Goal: Information Seeking & Learning: Learn about a topic

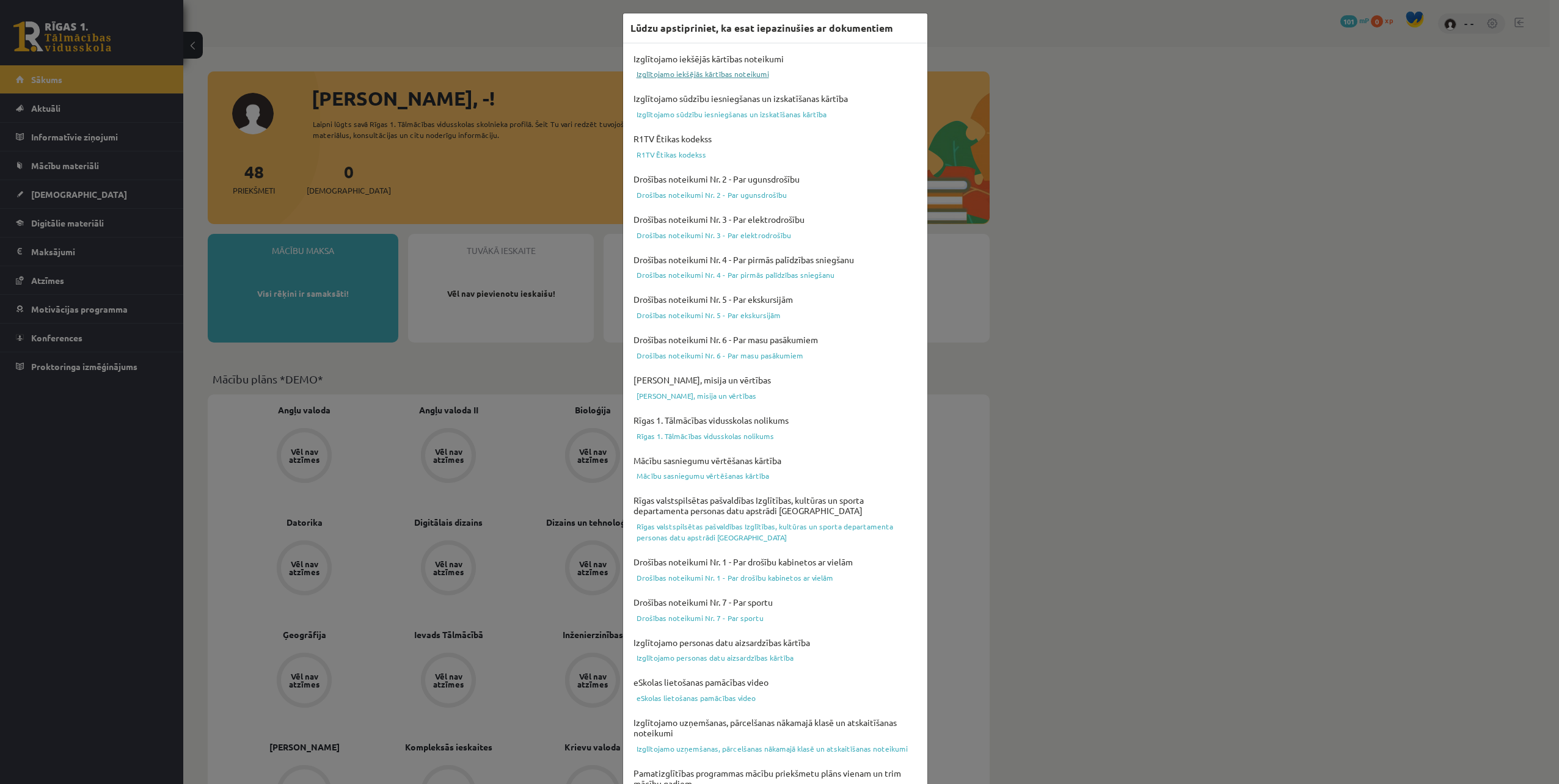
click at [651, 75] on link "Izglītojamo iekšējās kārtības noteikumi" at bounding box center [775, 74] width 289 height 15
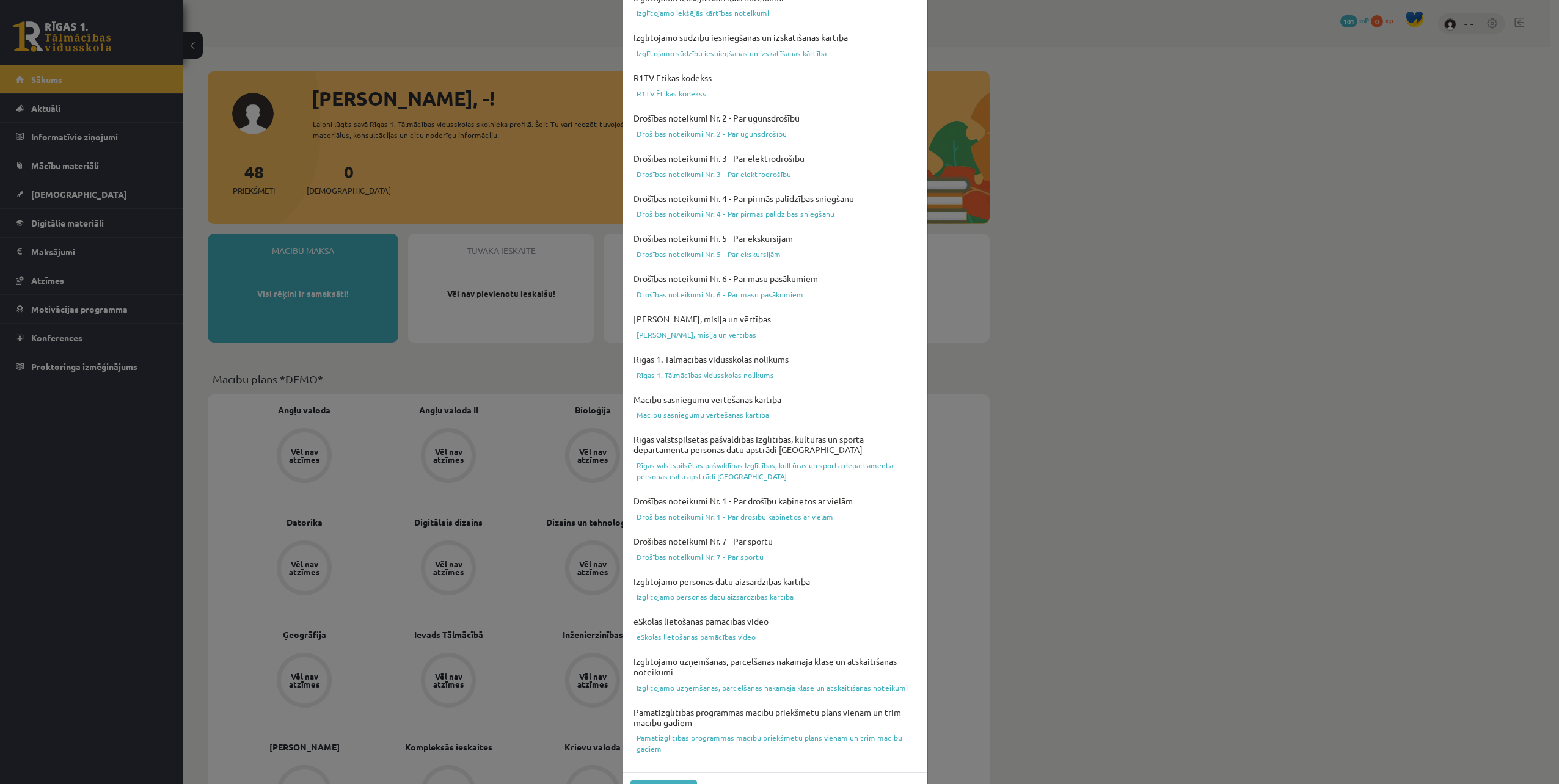
scroll to position [96, 0]
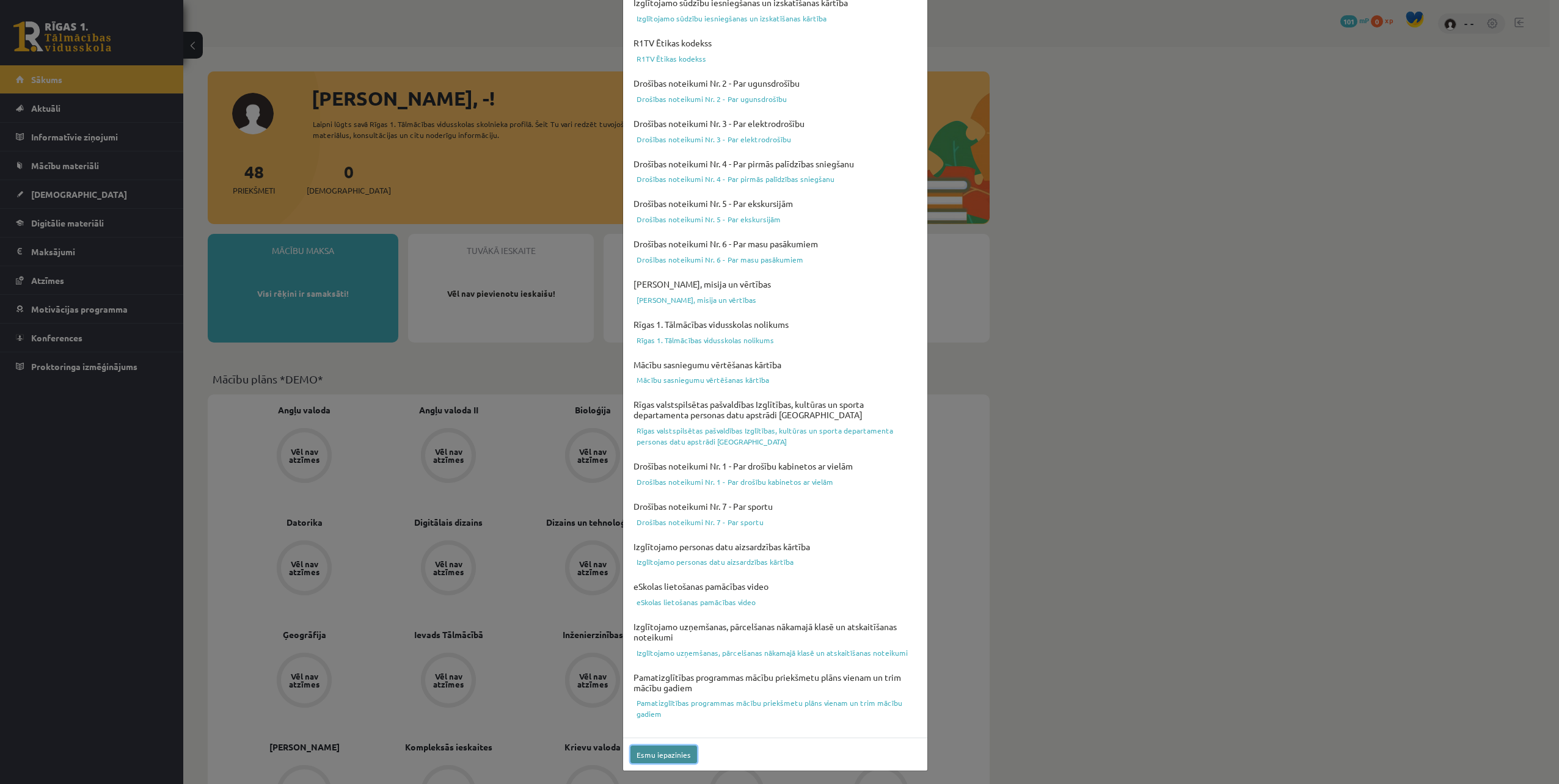
click at [635, 758] on button "Esmu iepazinies" at bounding box center [664, 754] width 67 height 17
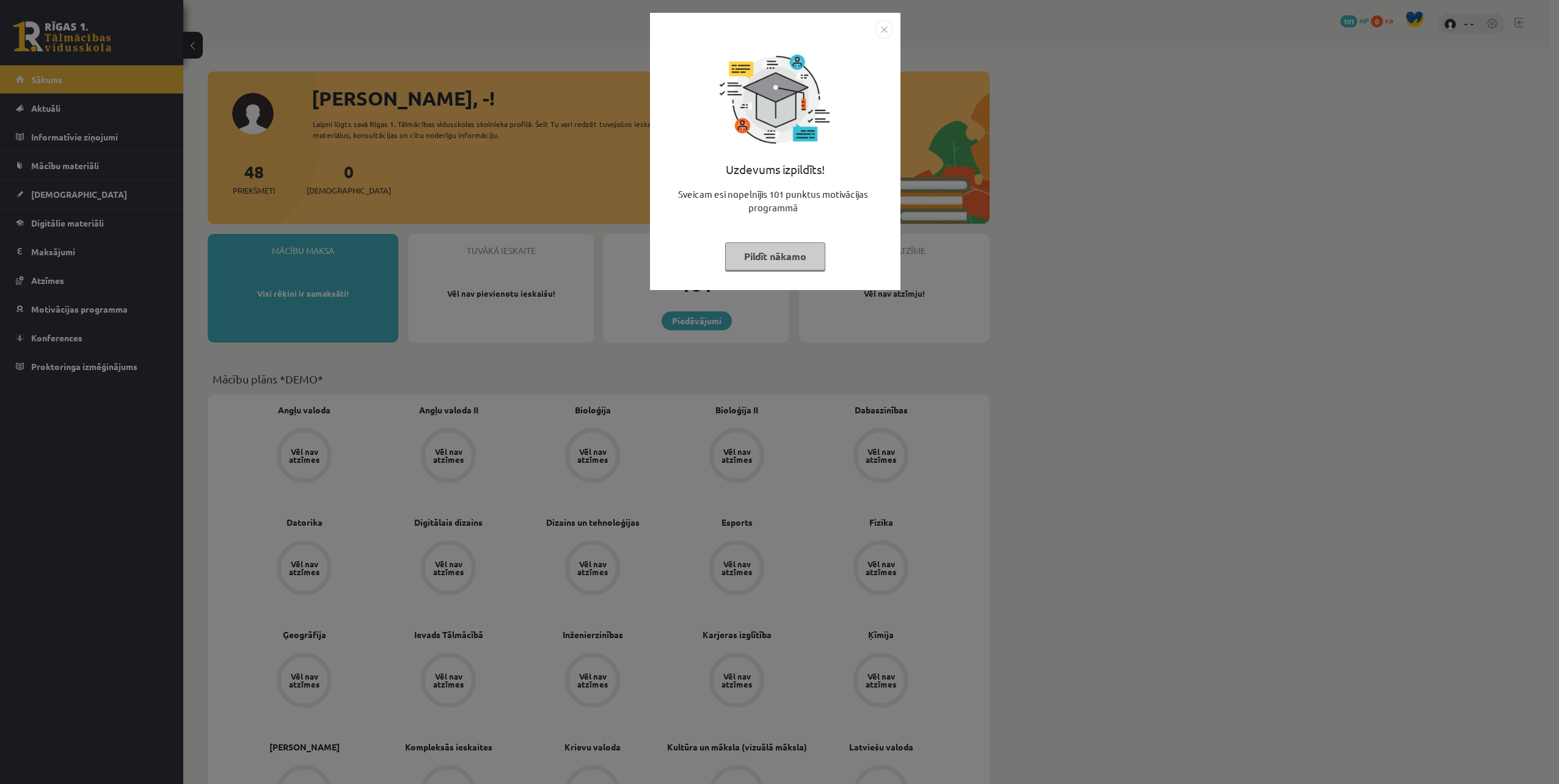
click at [771, 261] on button "Pildīt nākamo" at bounding box center [776, 256] width 101 height 28
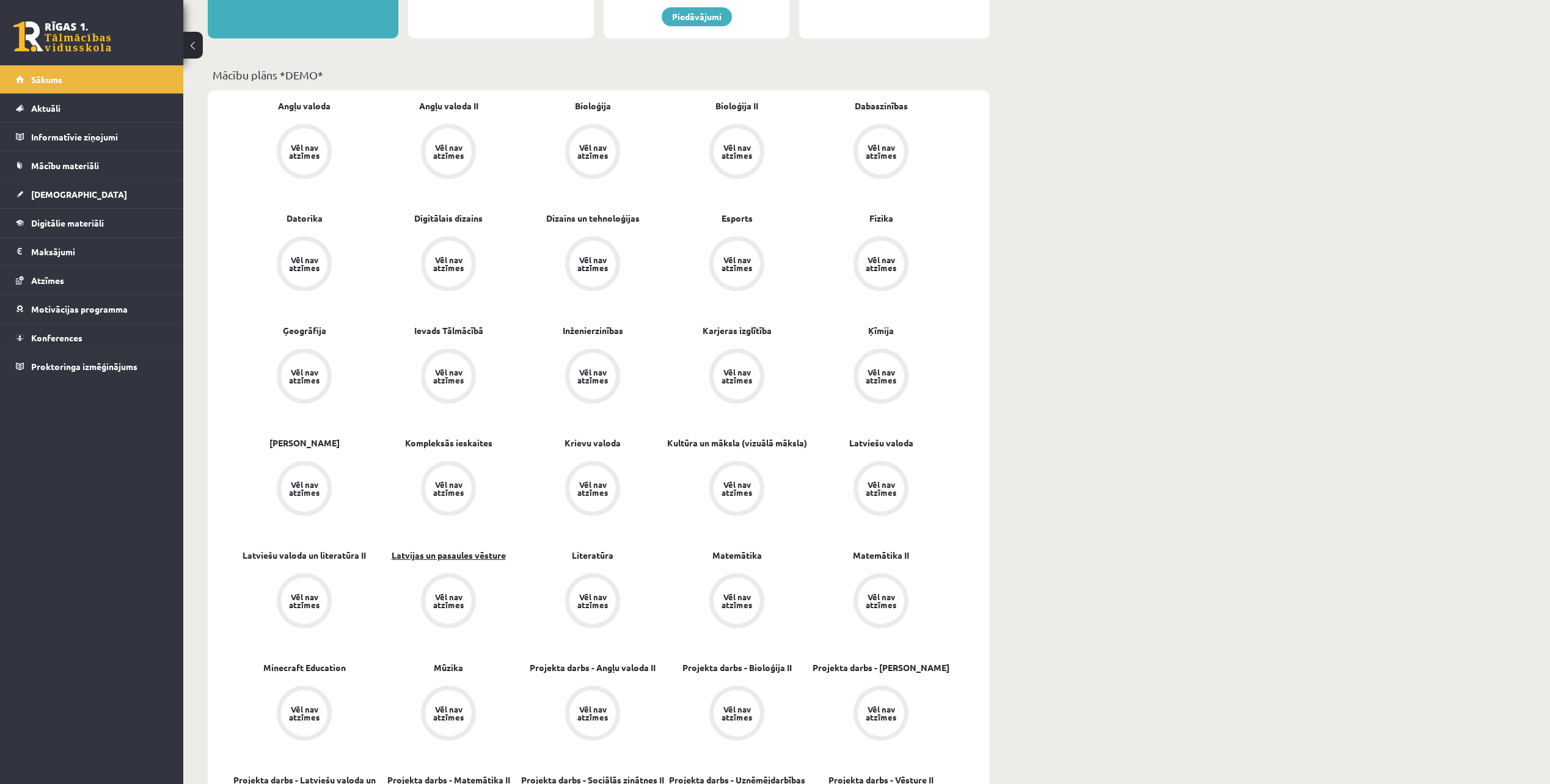
scroll to position [306, 0]
click at [304, 153] on div "Vēl nav atzīmes" at bounding box center [303, 150] width 34 height 16
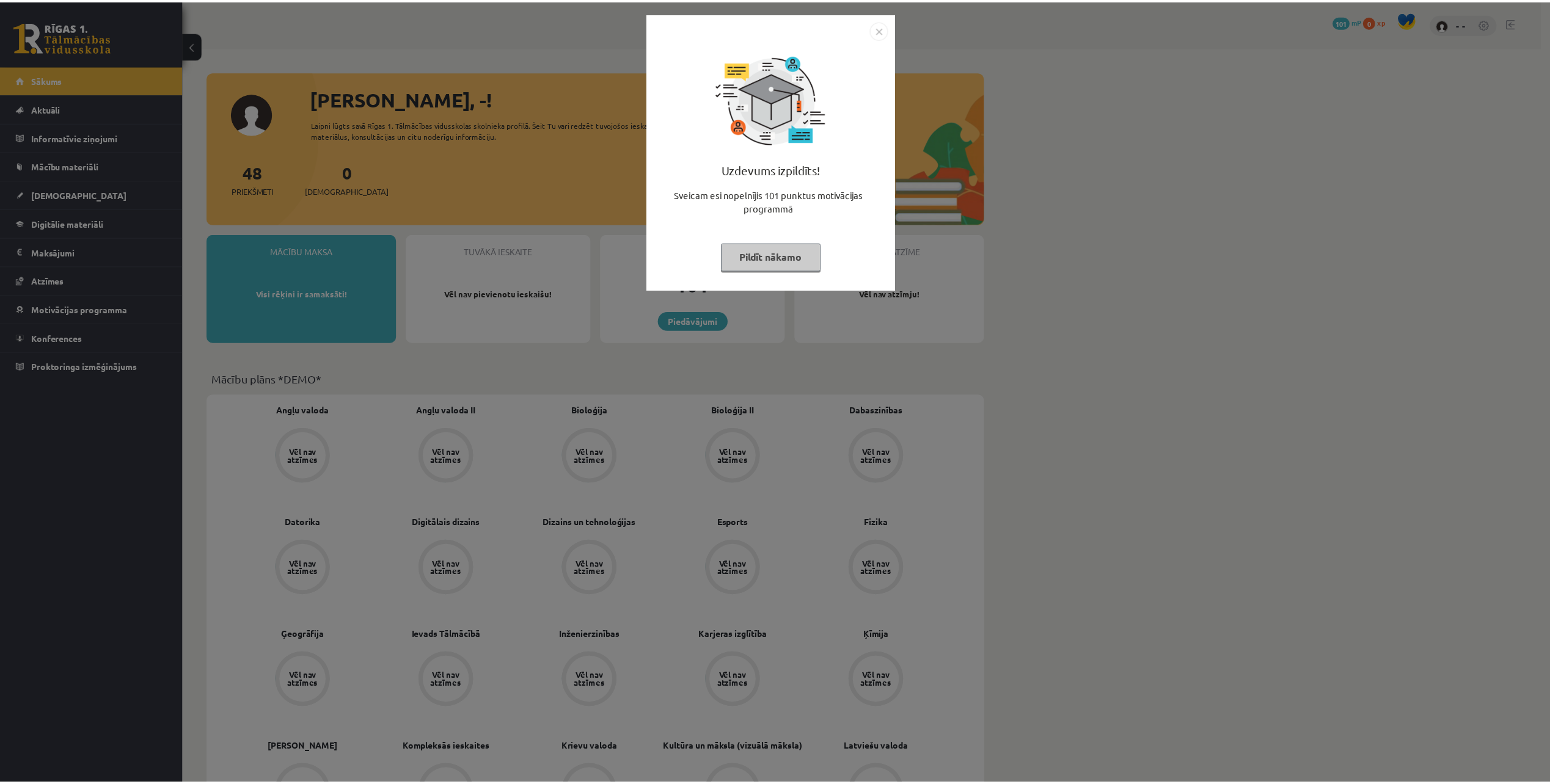
scroll to position [306, 0]
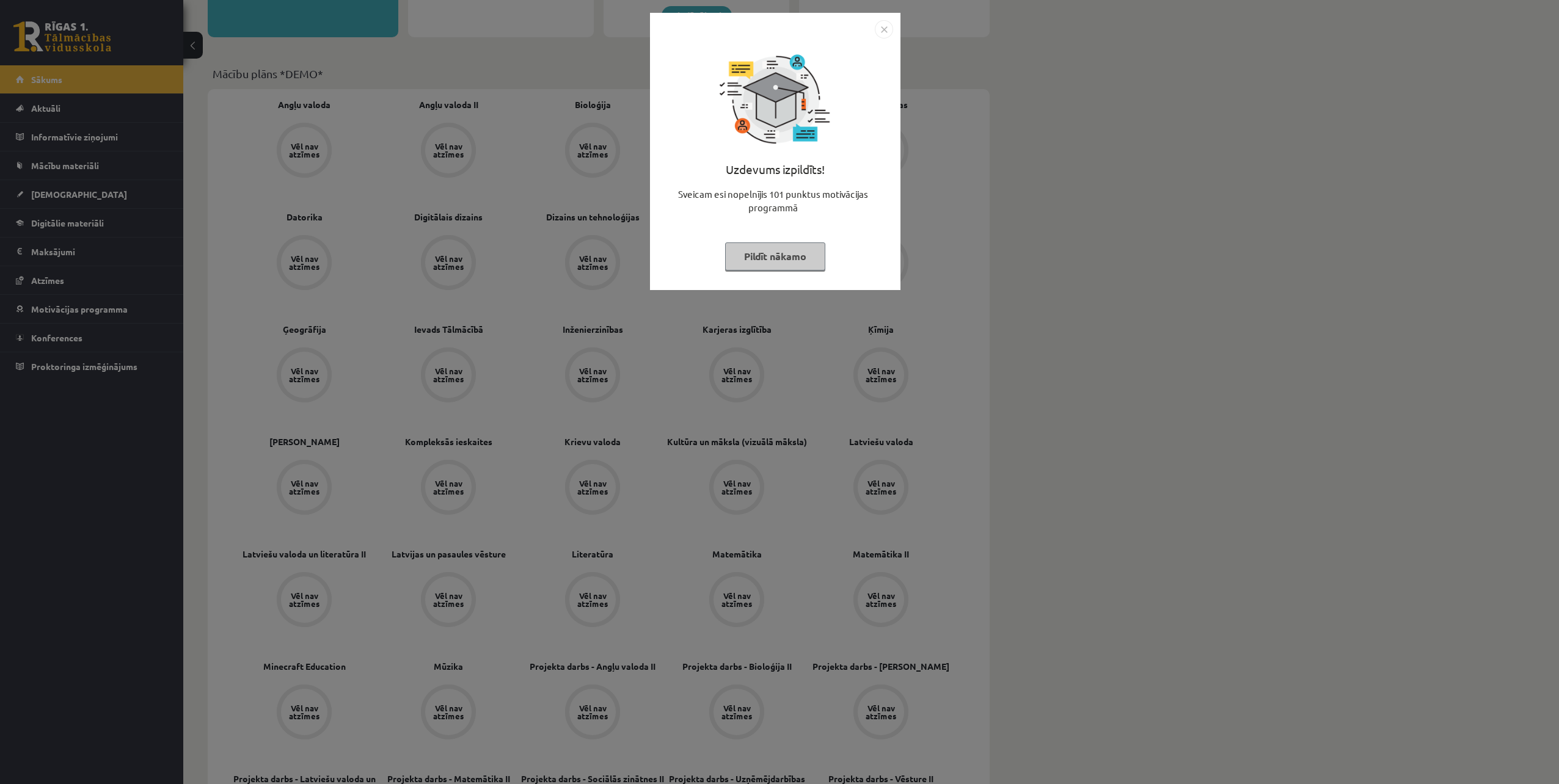
click at [766, 261] on button "Pildīt nākamo" at bounding box center [776, 256] width 101 height 28
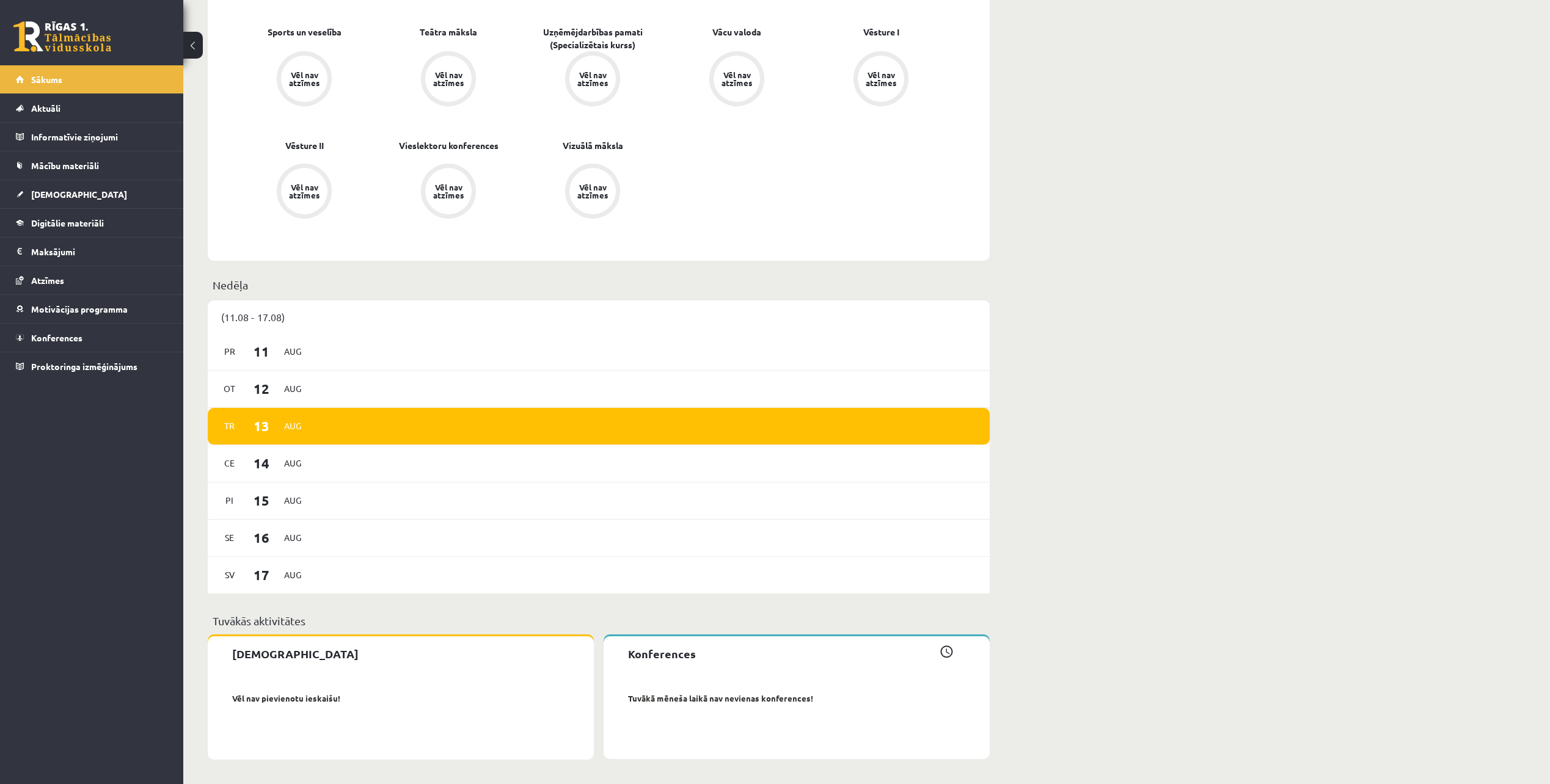
scroll to position [1284, 0]
click at [65, 111] on link "Aktuāli" at bounding box center [92, 108] width 153 height 28
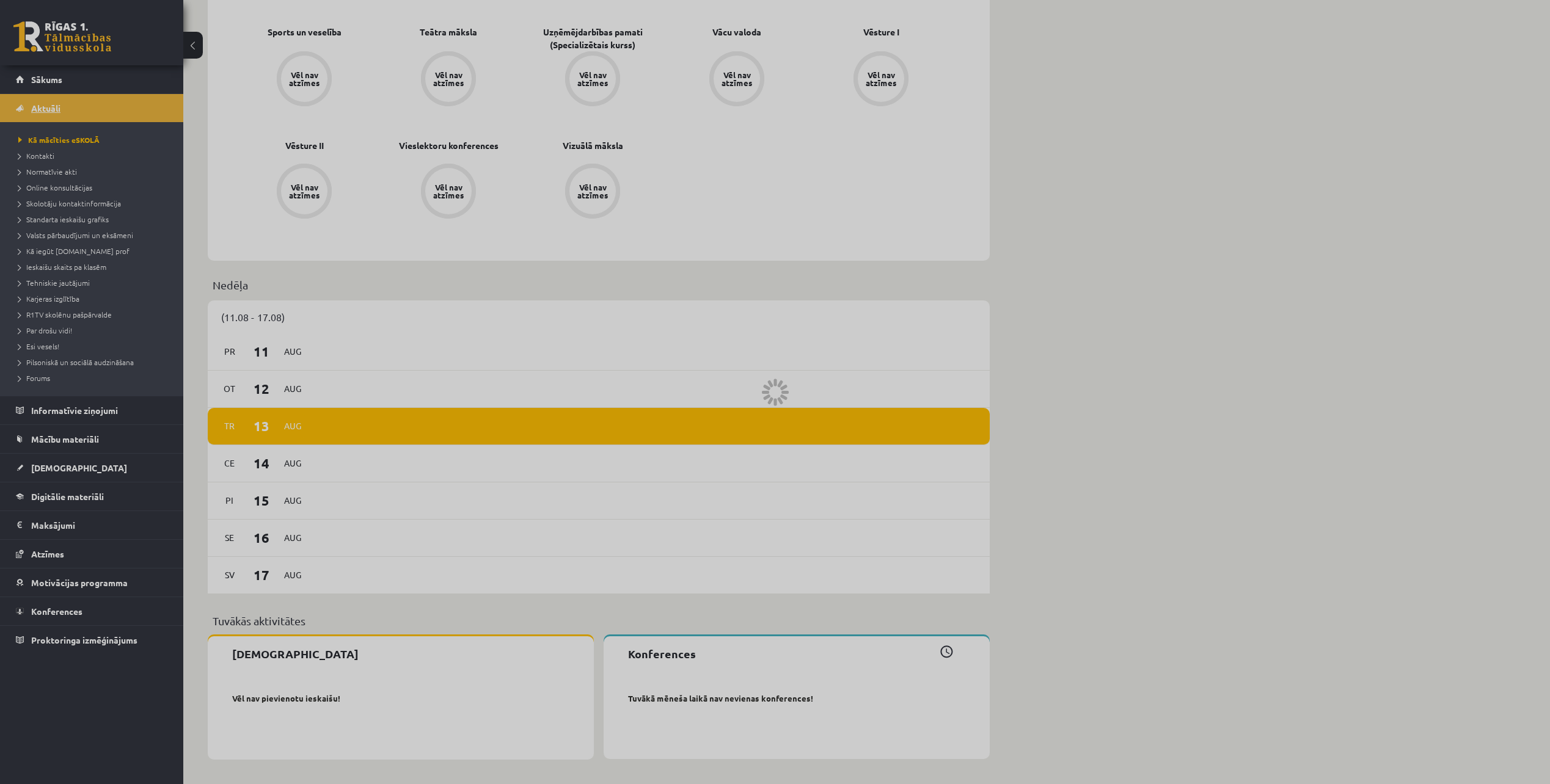
scroll to position [547, 0]
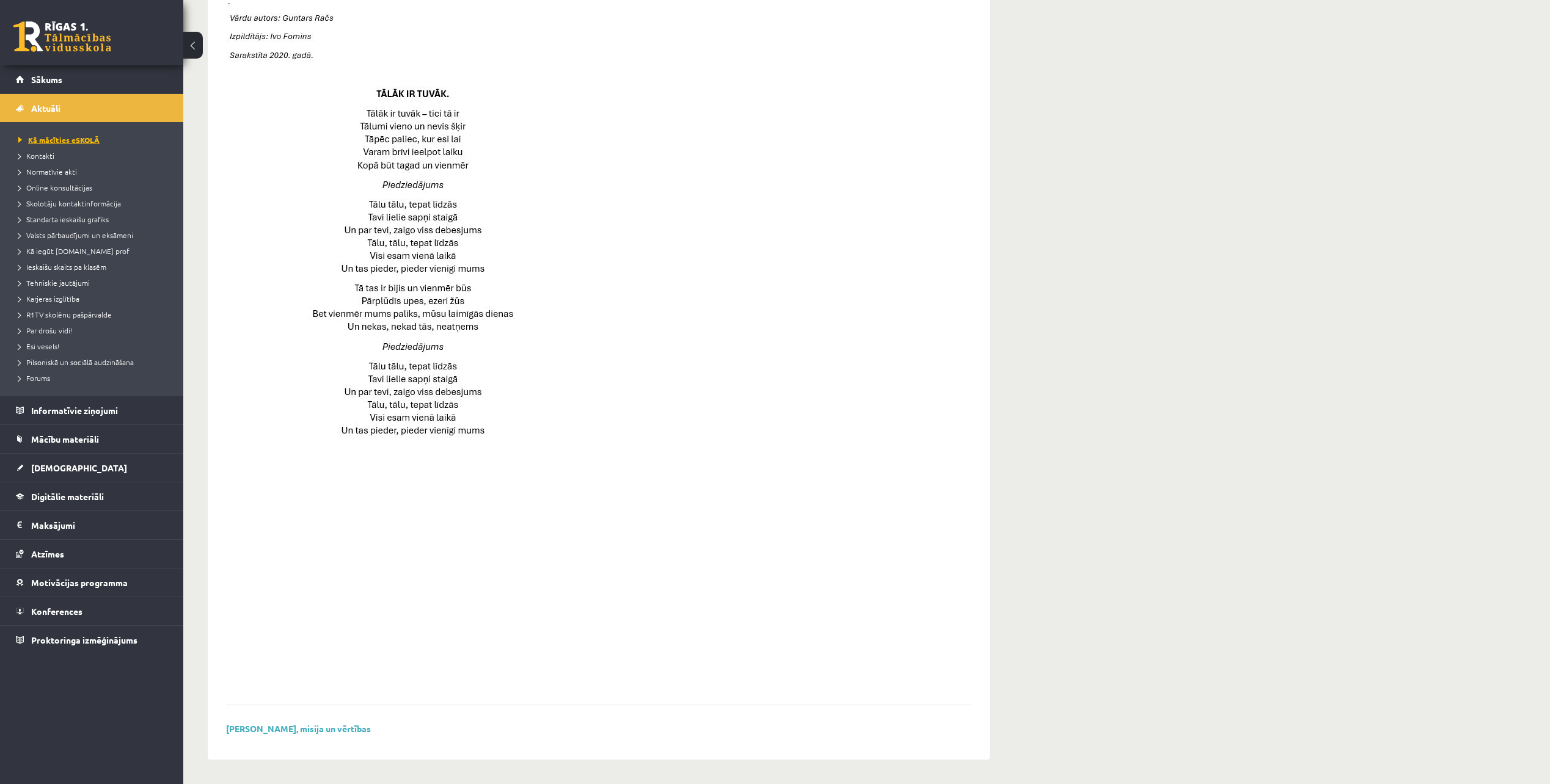
click at [66, 139] on span "Kā mācīties eSKOLĀ" at bounding box center [59, 140] width 82 height 10
click at [37, 153] on span "Kontakti" at bounding box center [36, 156] width 36 height 10
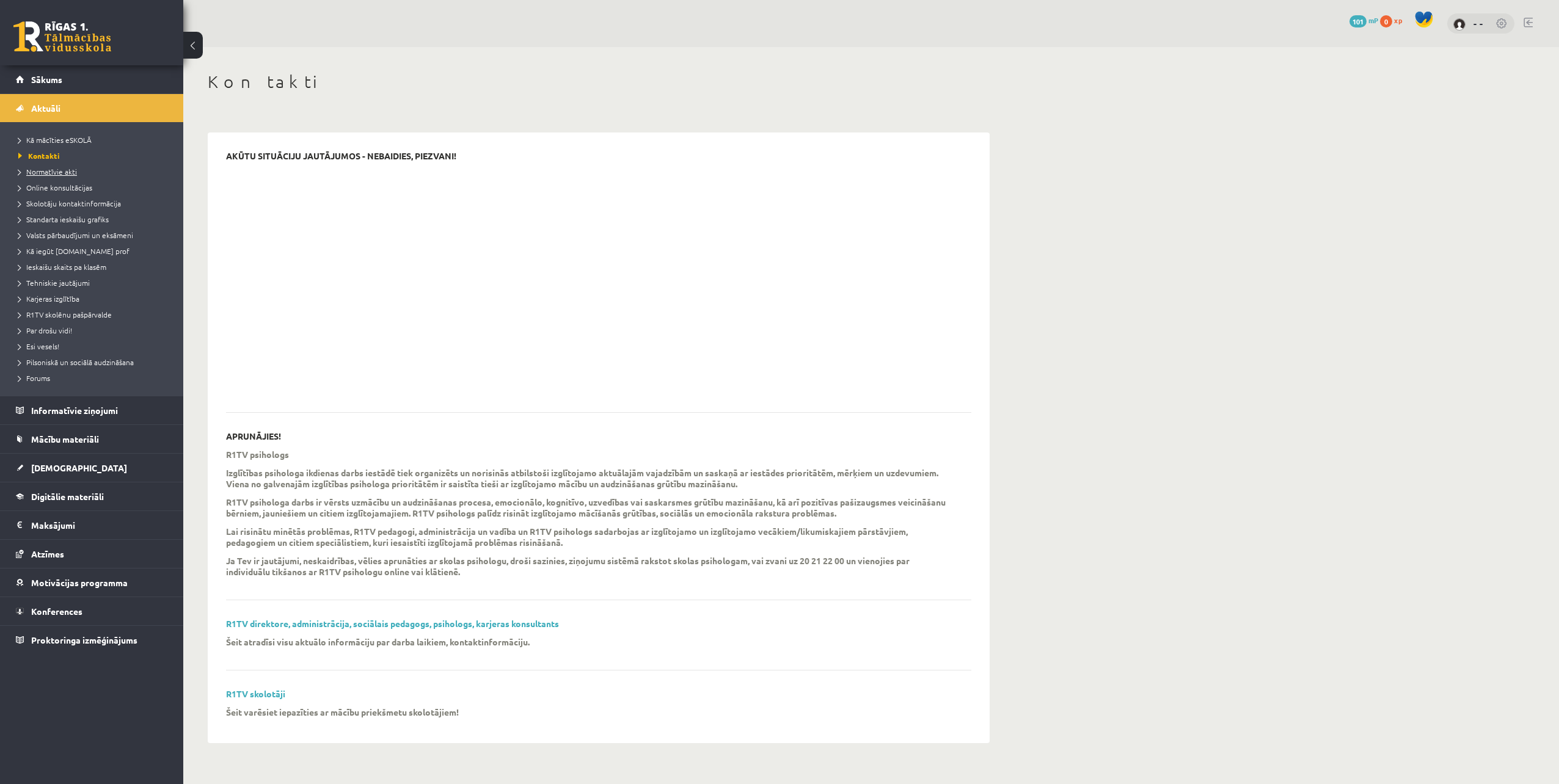
click at [44, 170] on span "Normatīvie akti" at bounding box center [47, 171] width 59 height 10
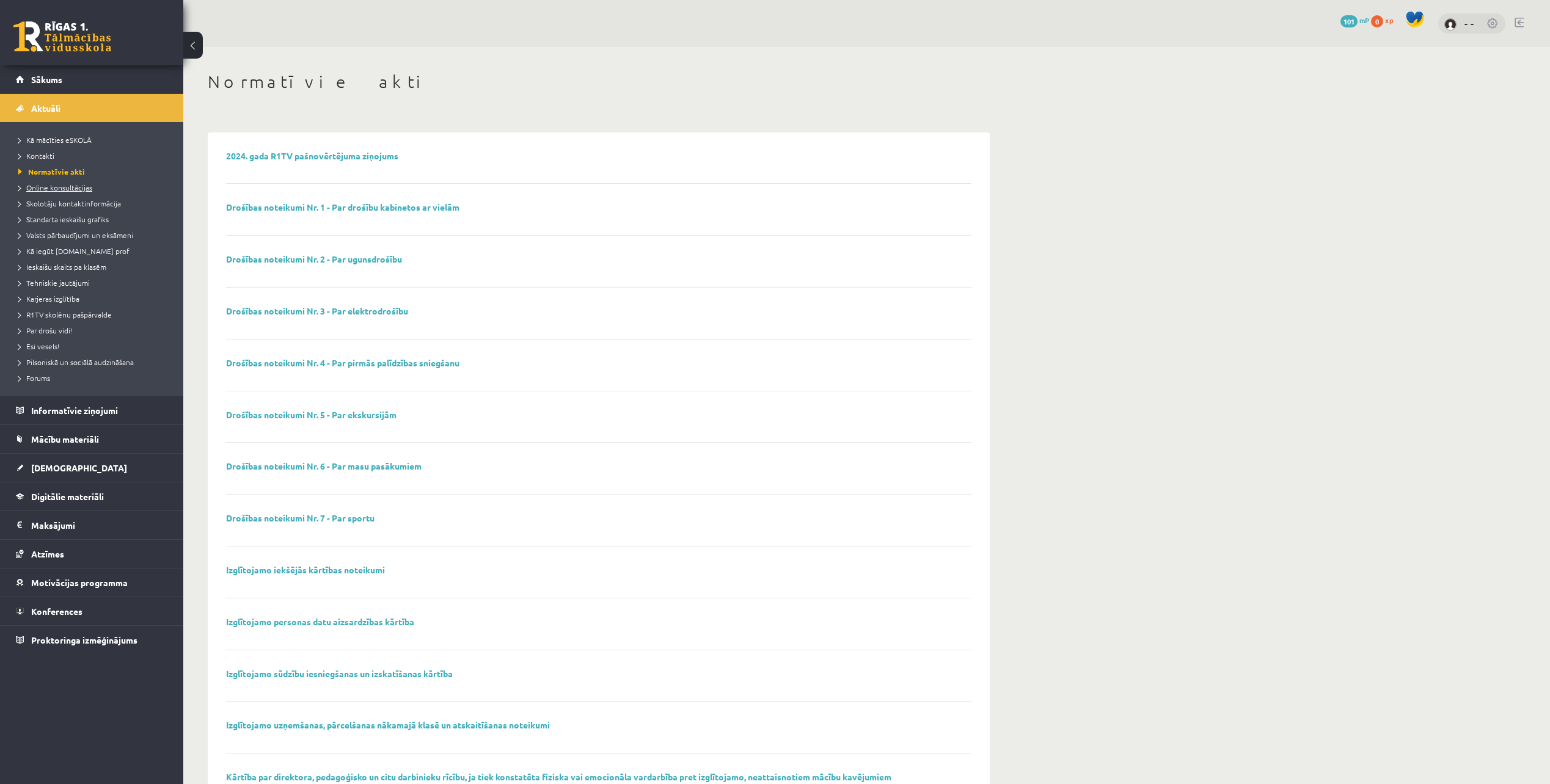
click at [46, 188] on span "Online konsultācijas" at bounding box center [55, 188] width 74 height 10
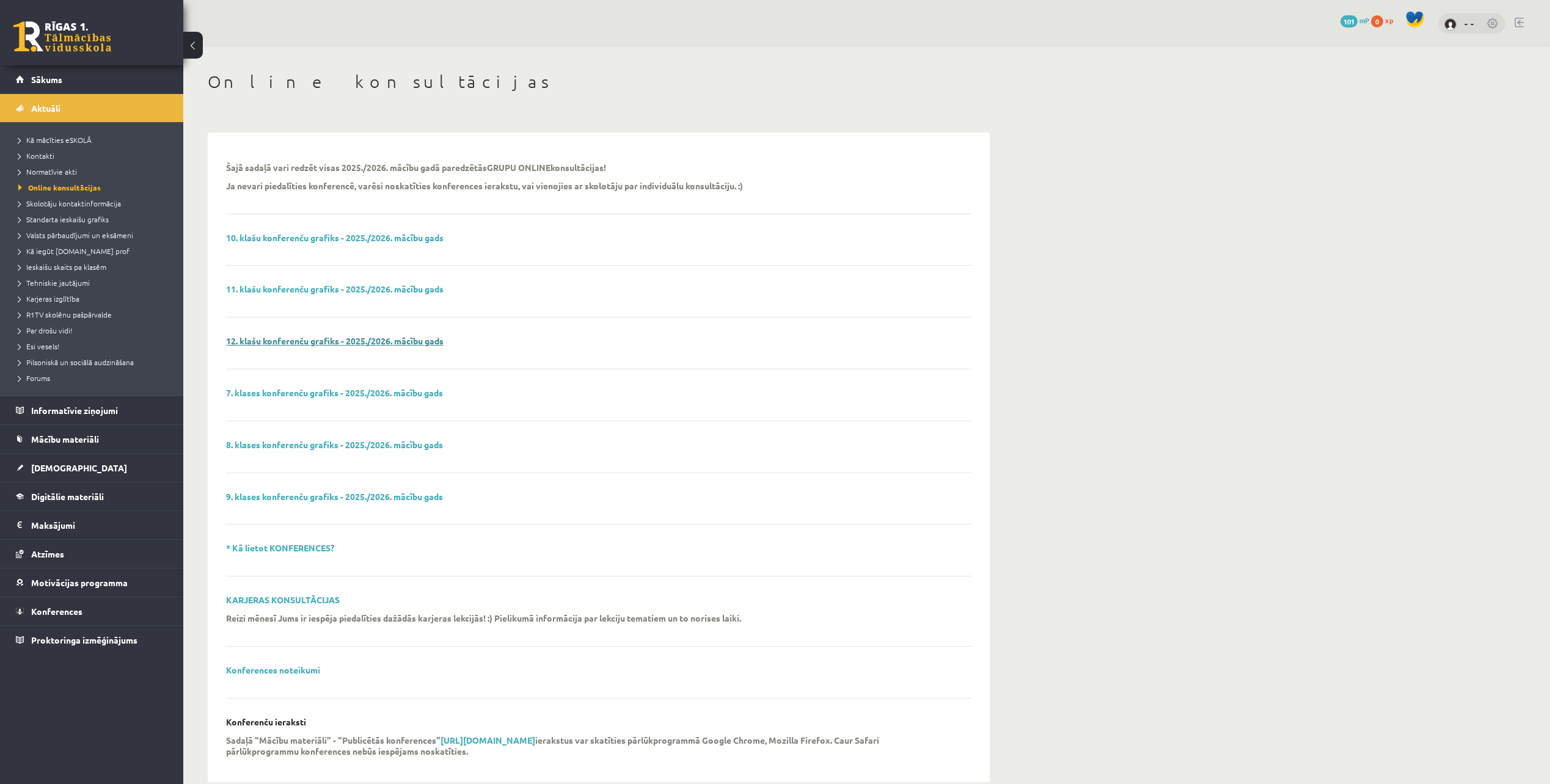
click at [286, 340] on link "12. klašu konferenču grafiks - 2025./2026. mācību gads" at bounding box center [335, 340] width 218 height 11
